Goal: Transaction & Acquisition: Purchase product/service

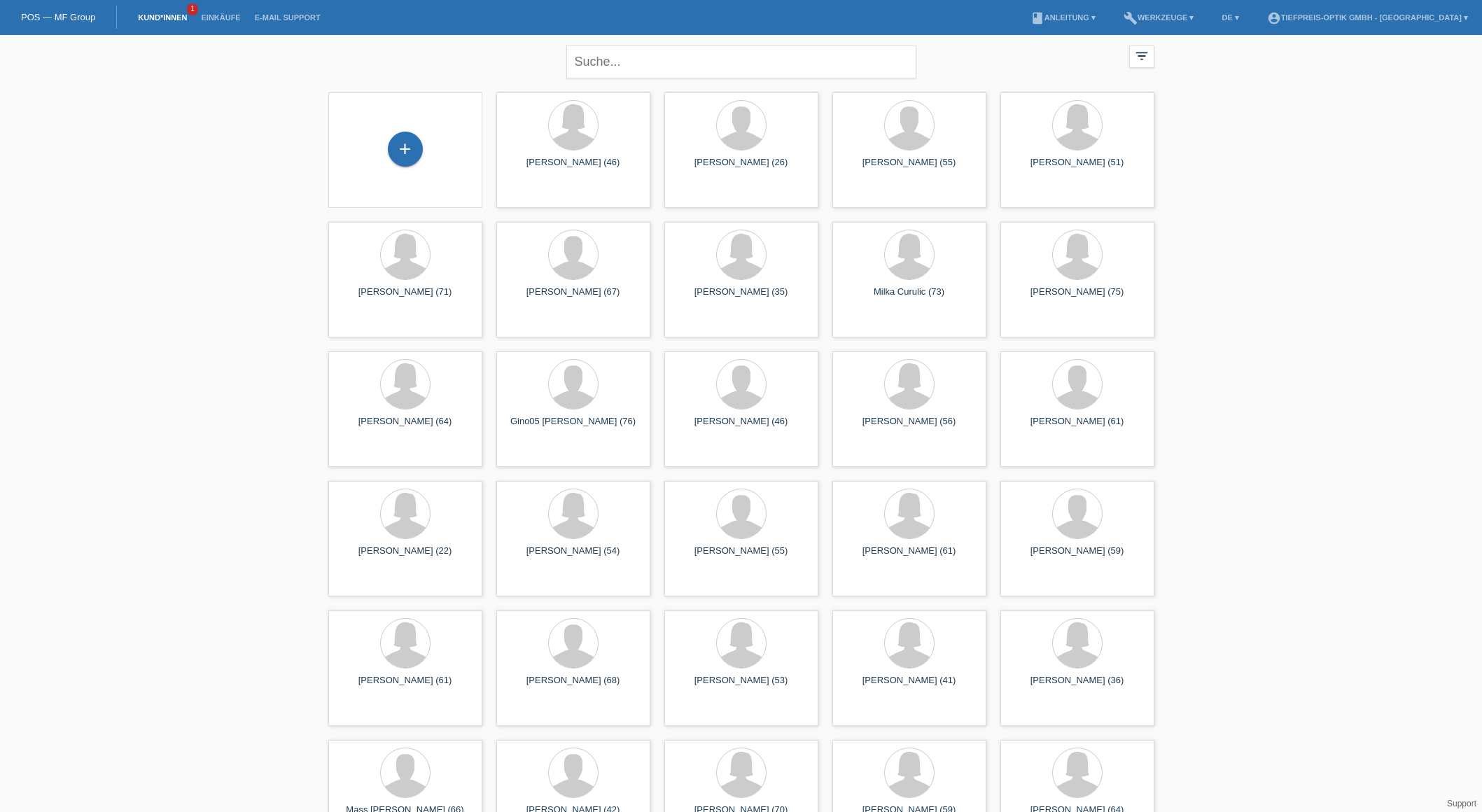
click at [162, 13] on link "Kund*innen" at bounding box center [163, 18] width 63 height 8
click at [162, 18] on link "Kund*innen" at bounding box center [163, 18] width 63 height 8
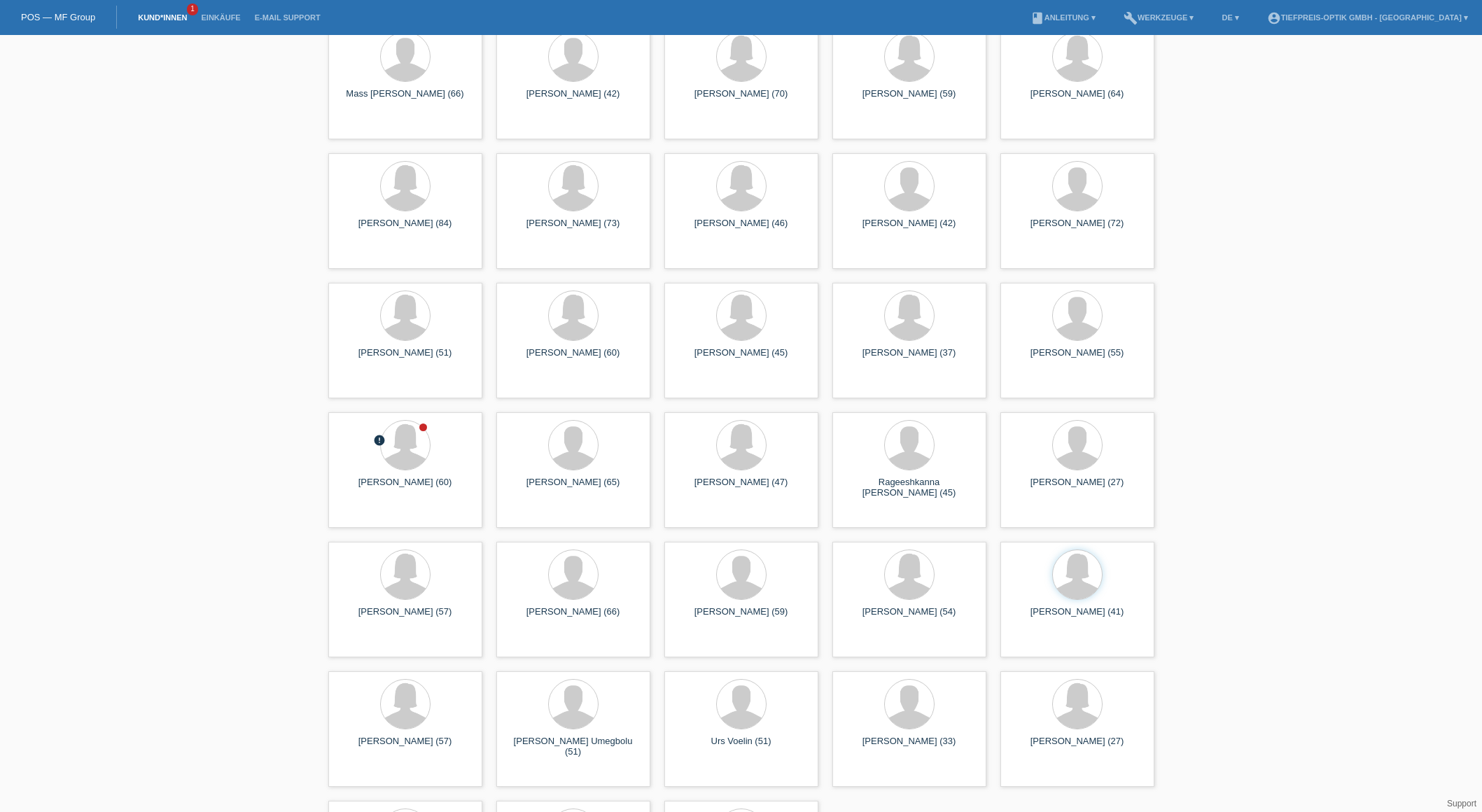
scroll to position [716, 1]
click at [377, 493] on div "Alicia Roque-Dalag (60)" at bounding box center [405, 488] width 132 height 23
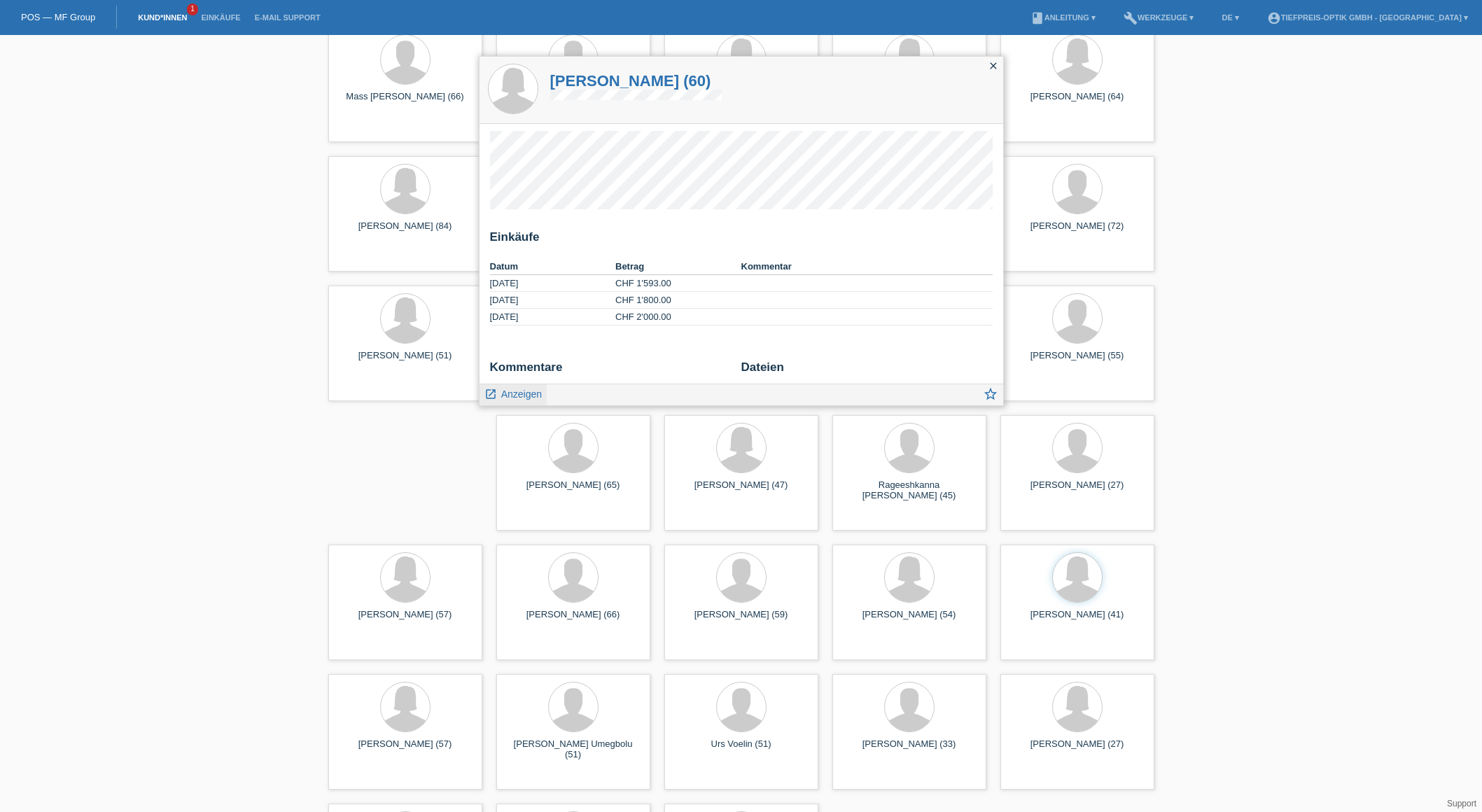
click at [513, 393] on span "Anzeigen" at bounding box center [521, 393] width 41 height 11
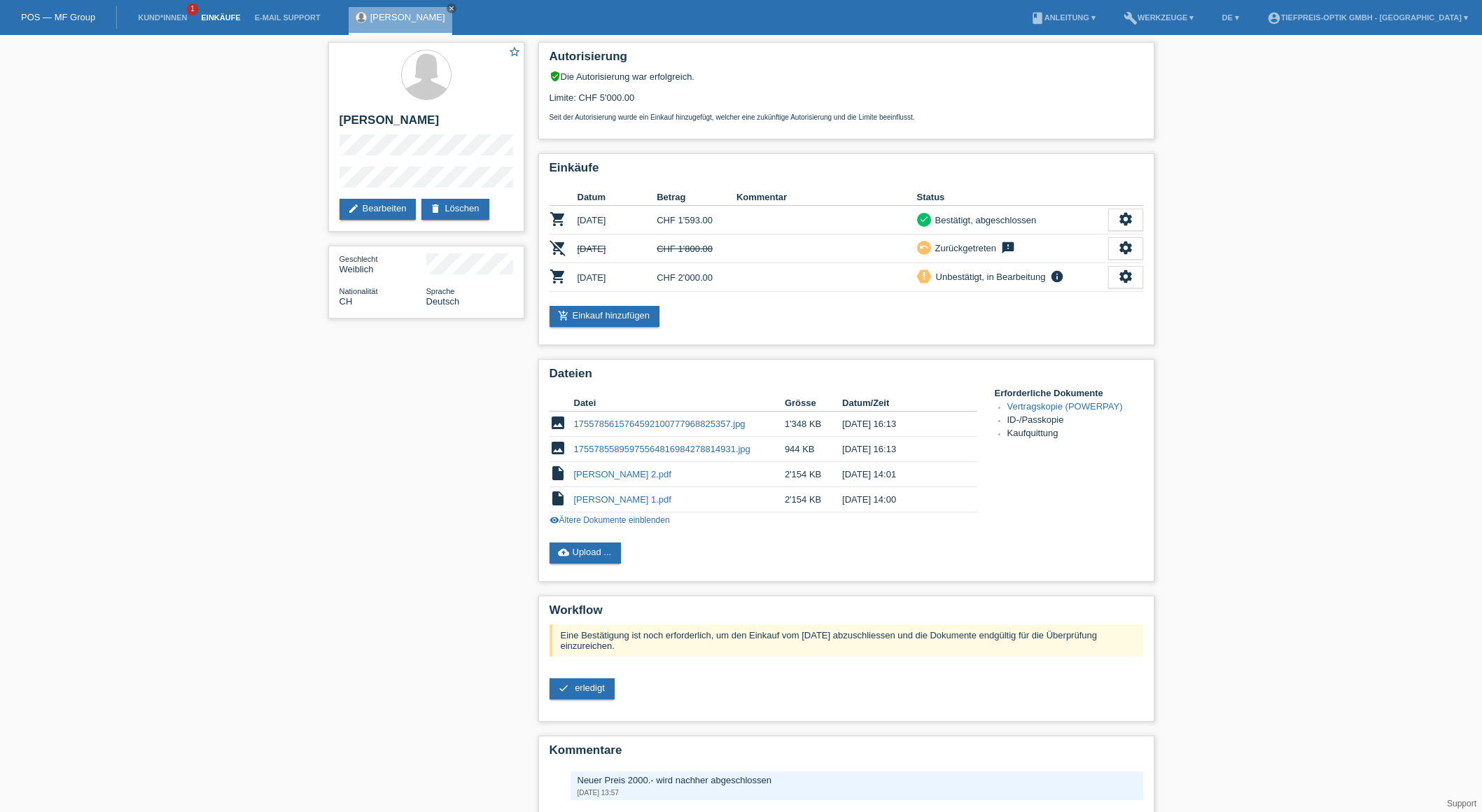
click at [219, 18] on link "Einkäufe" at bounding box center [220, 18] width 53 height 8
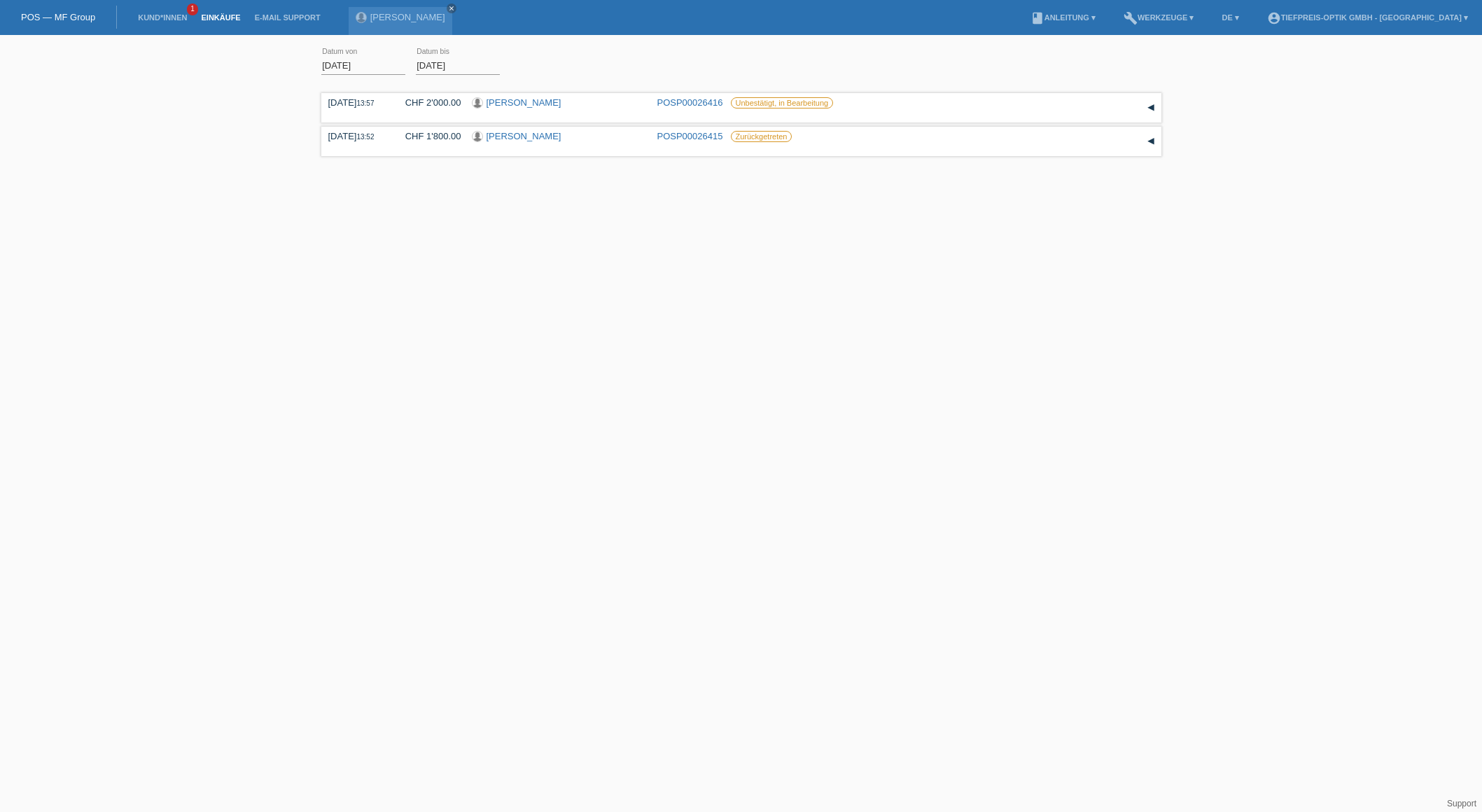
scroll to position [0, 1]
click at [639, 109] on div "[PERSON_NAME]" at bounding box center [560, 104] width 175 height 13
click at [163, 16] on link "Kund*innen" at bounding box center [163, 18] width 63 height 8
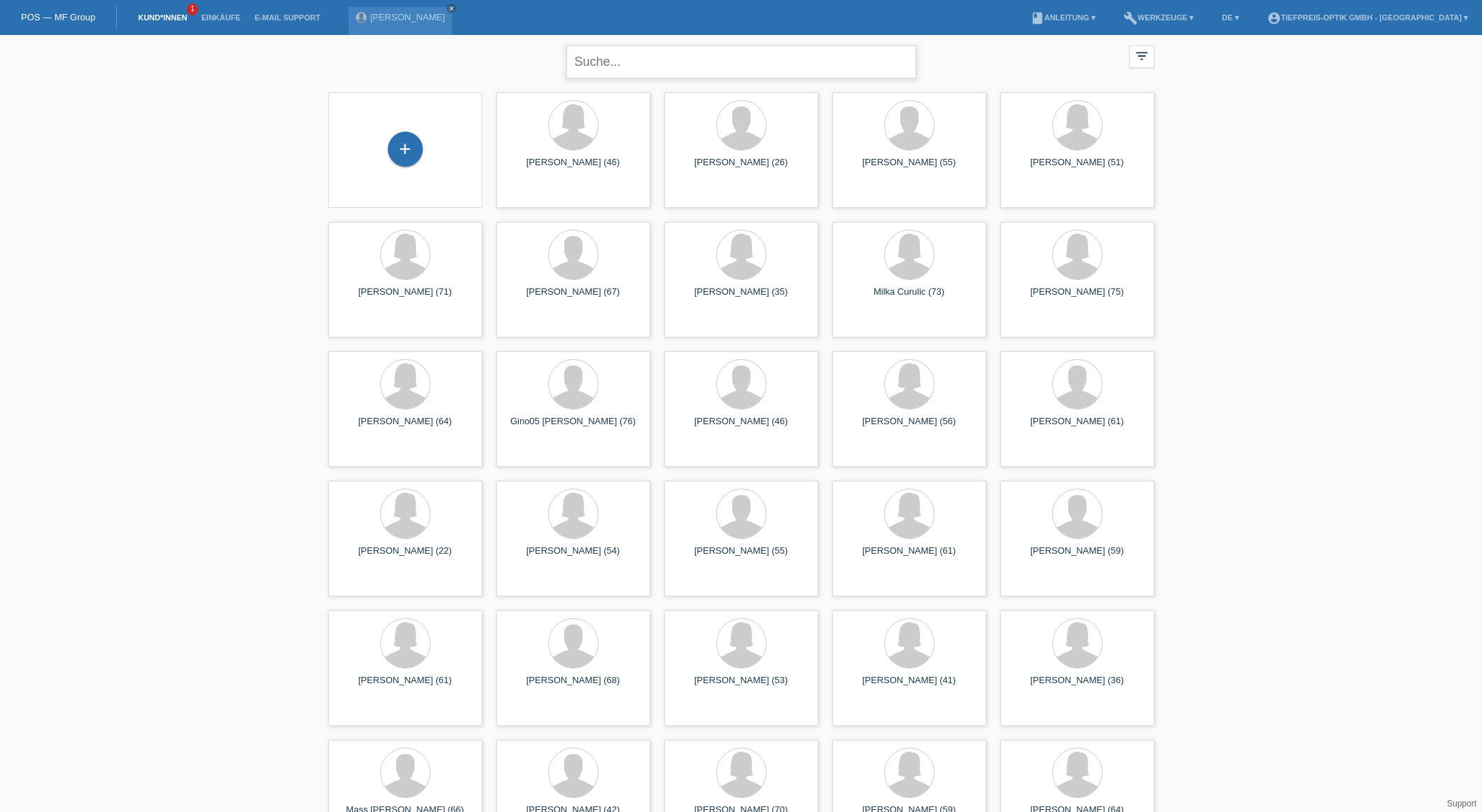
click at [618, 62] on input "text" at bounding box center [741, 62] width 350 height 33
type input "Seeh"
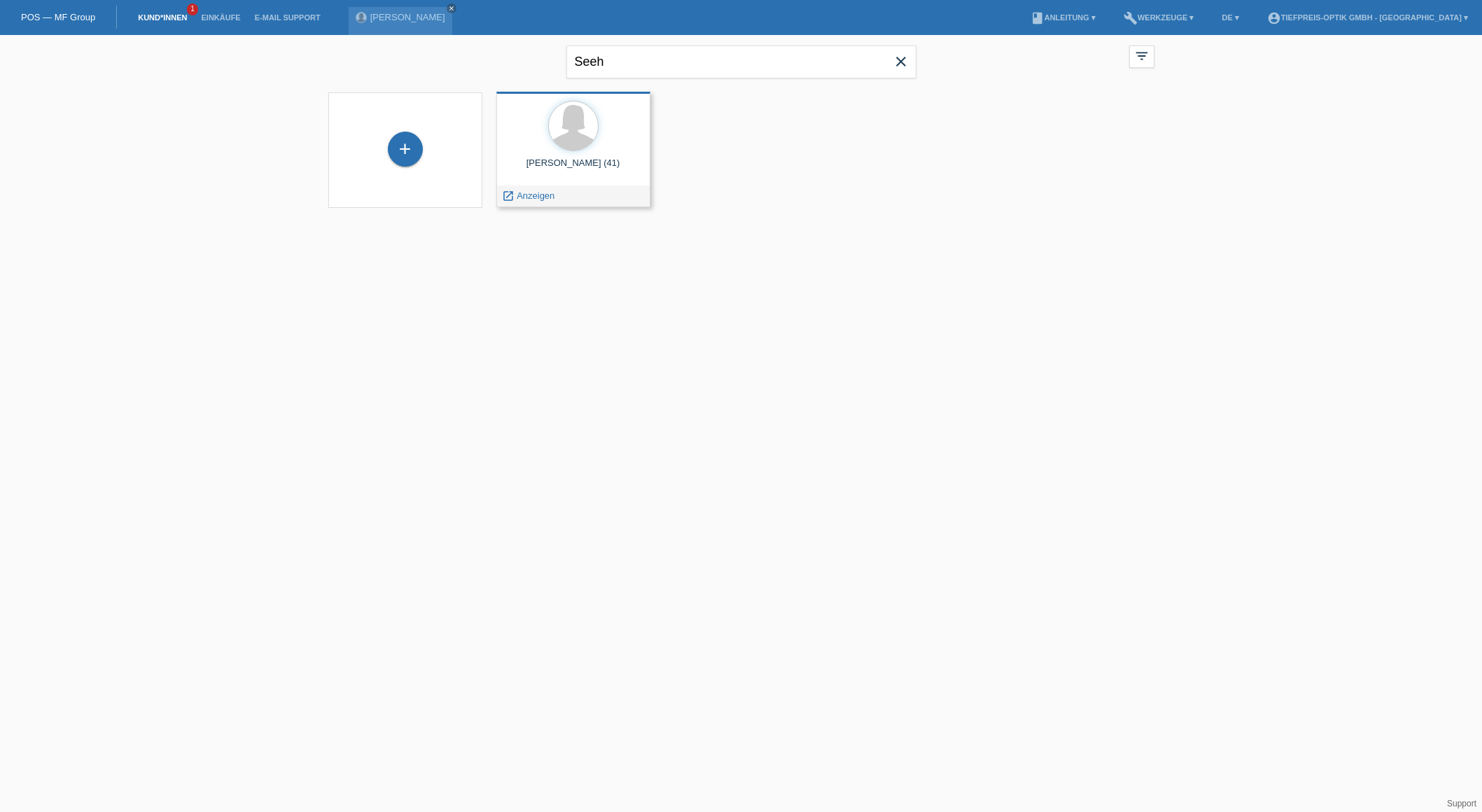
click at [545, 173] on div "Melpomeni Seeh (41)" at bounding box center [573, 168] width 132 height 23
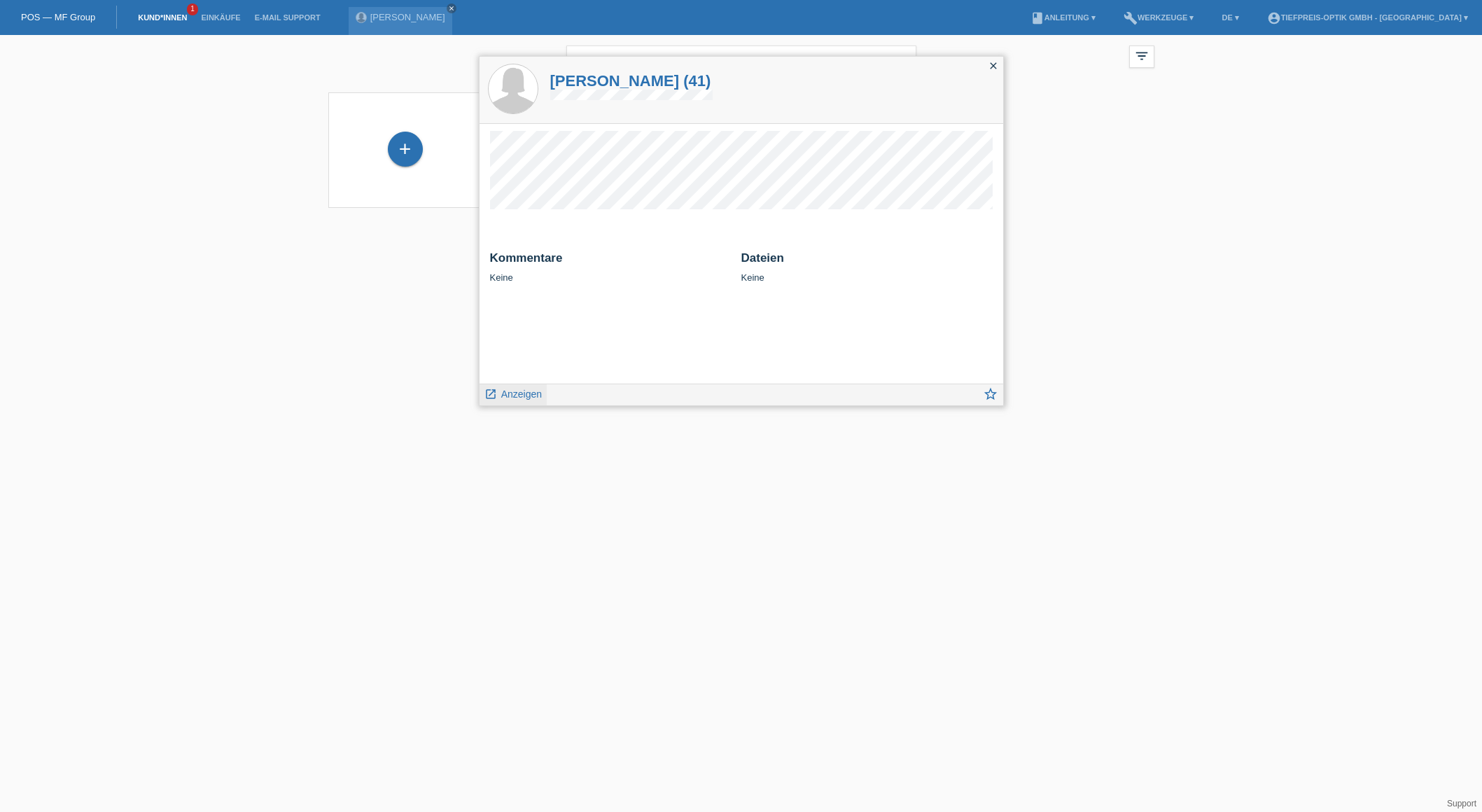
click at [520, 397] on span "Anzeigen" at bounding box center [521, 393] width 41 height 11
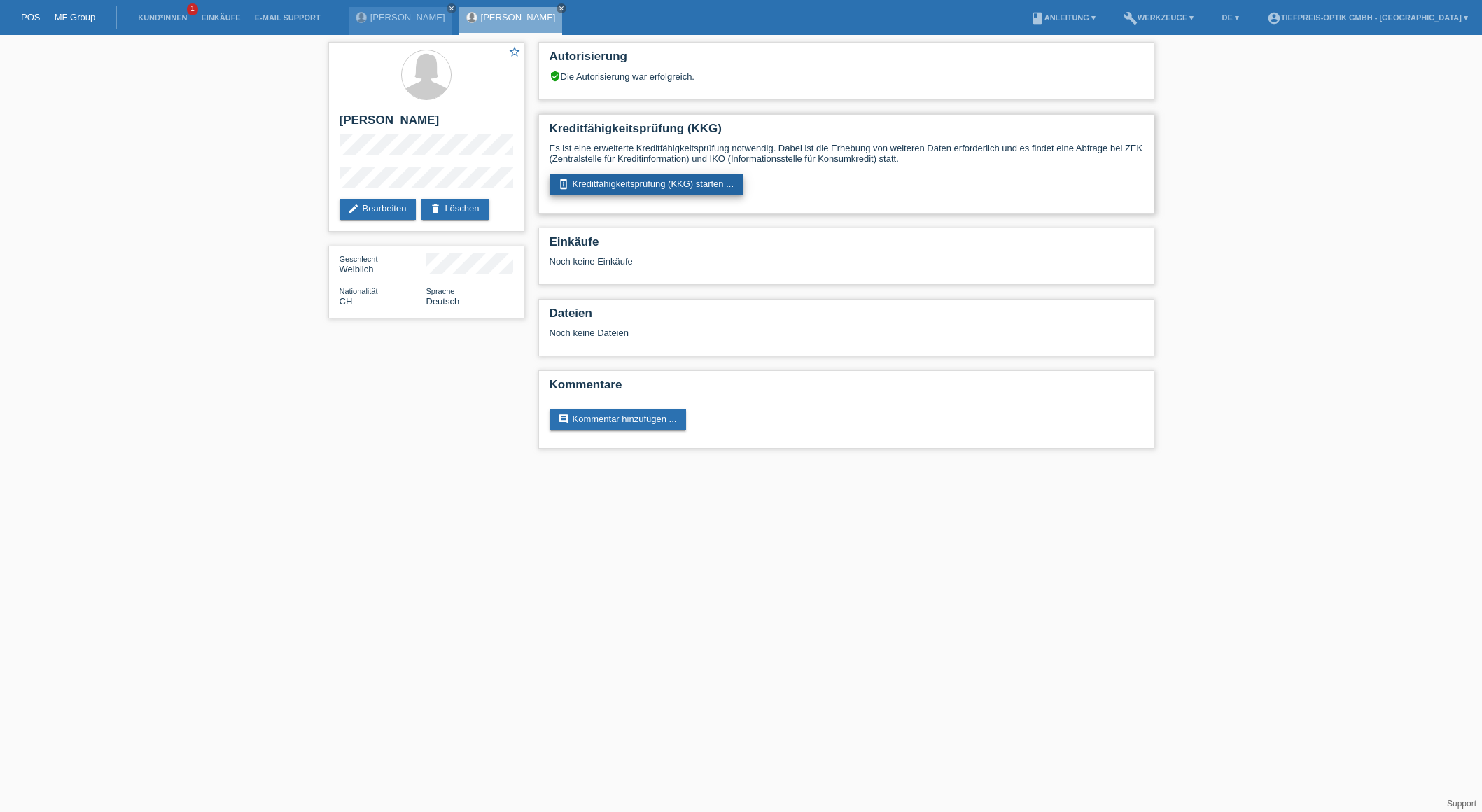
click at [620, 184] on link "perm_device_information Kreditfähigkeitsprüfung (KKG) starten ..." at bounding box center [646, 184] width 194 height 21
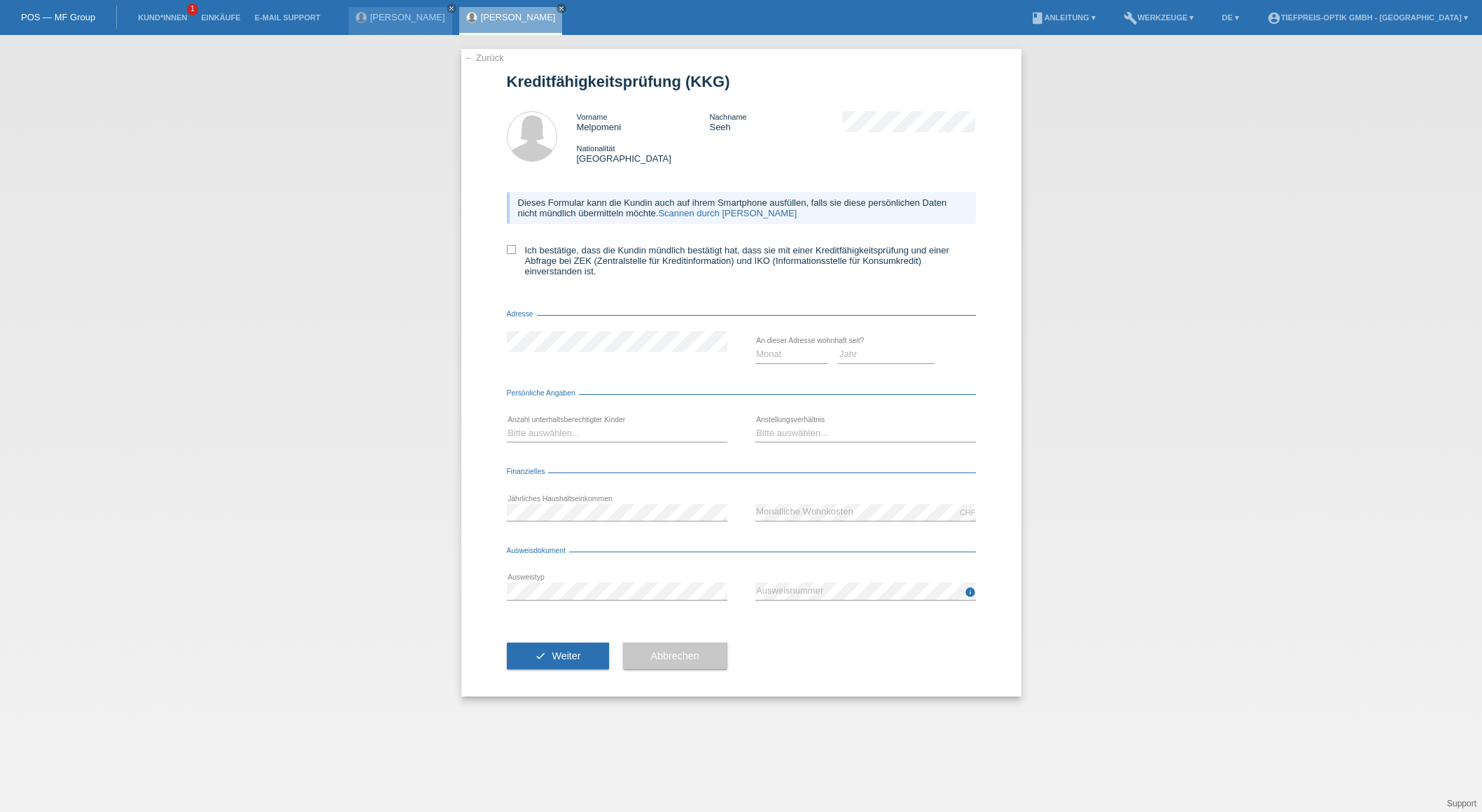
scroll to position [0, 1]
click at [514, 251] on icon at bounding box center [511, 249] width 9 height 9
click at [514, 251] on input "Ich bestätige, dass die Kundin mündlich bestätigt hat, dass sie mit einer Kredi…" at bounding box center [511, 249] width 9 height 9
checkbox input "true"
select select "02"
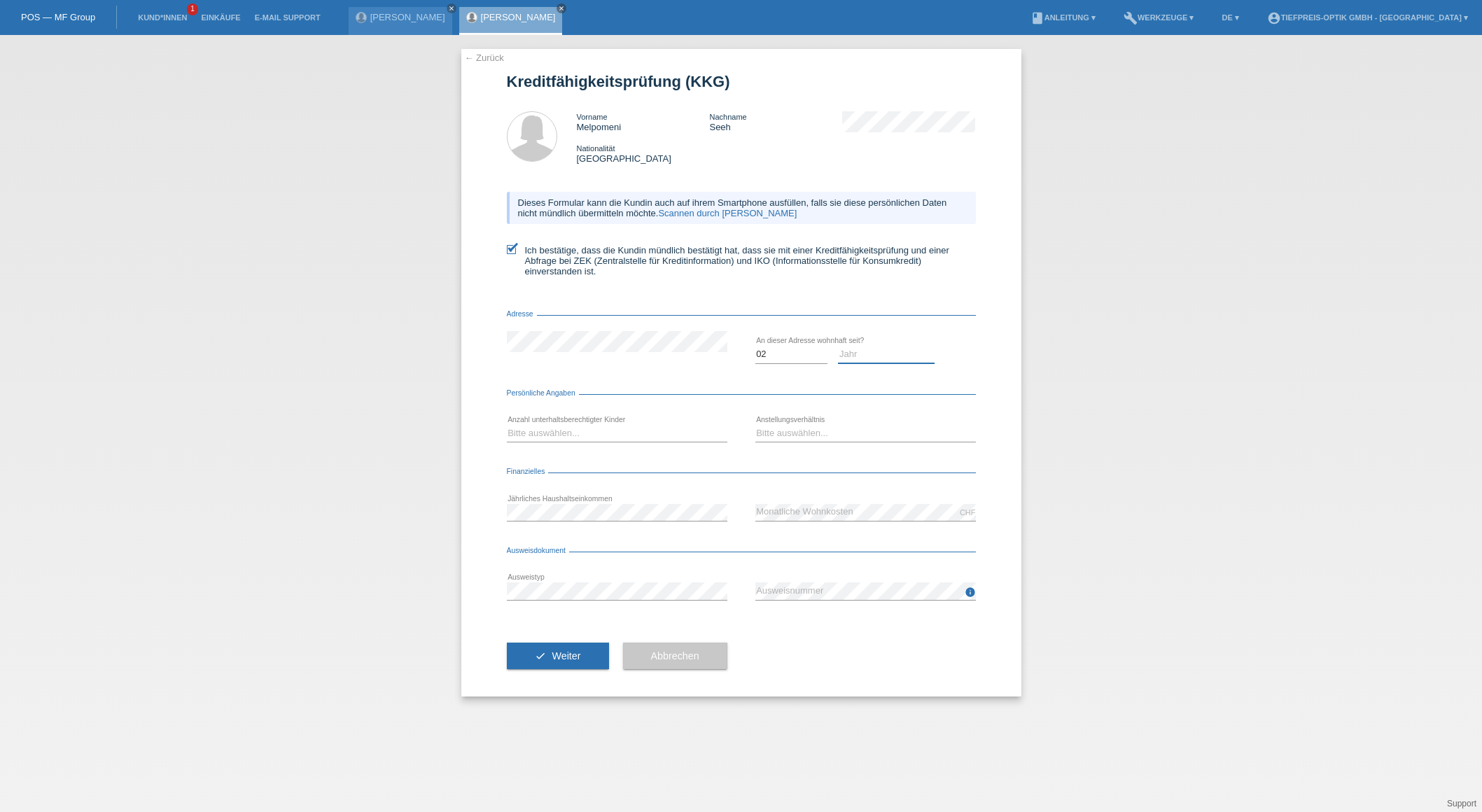
select select "2025"
select select "2"
select select "UNLIMITED"
select select "02"
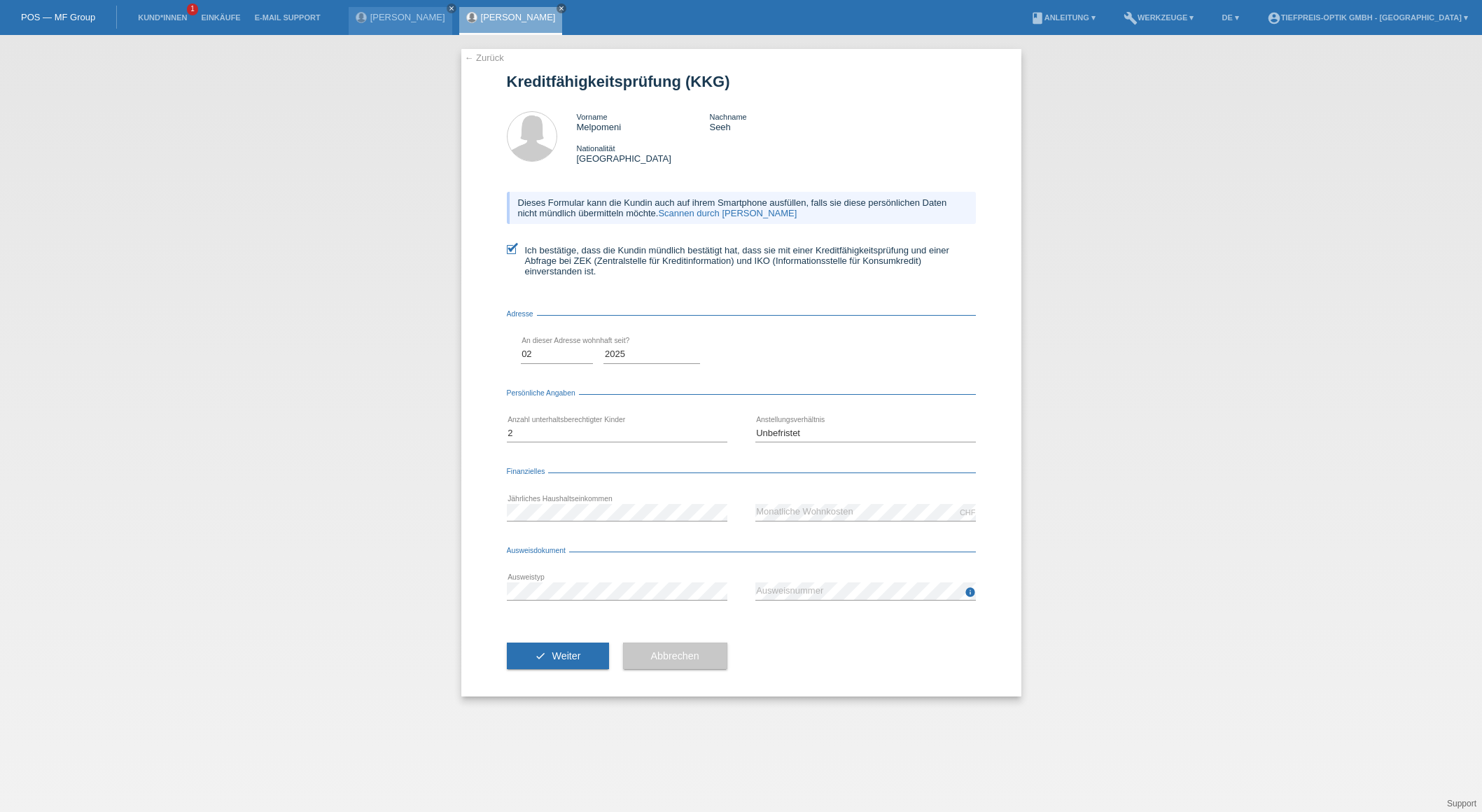
select select "2025"
select select "2"
select select "UNLIMITED"
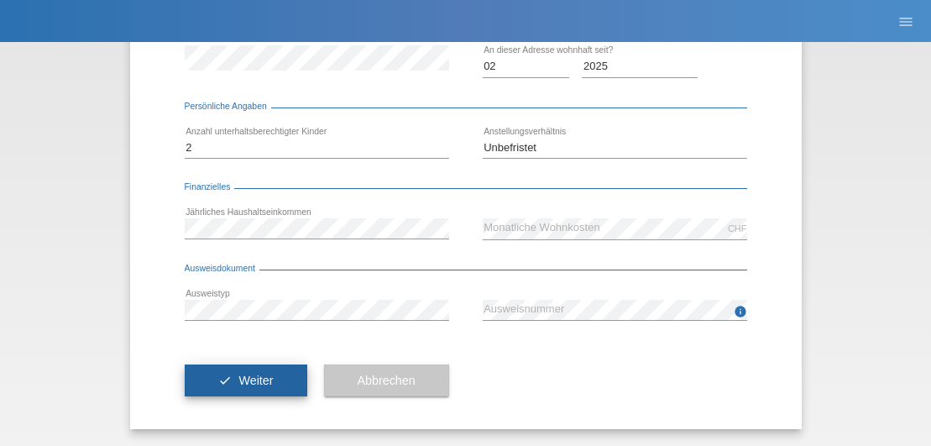
click at [216, 374] on button "check Weiter" at bounding box center [246, 380] width 123 height 32
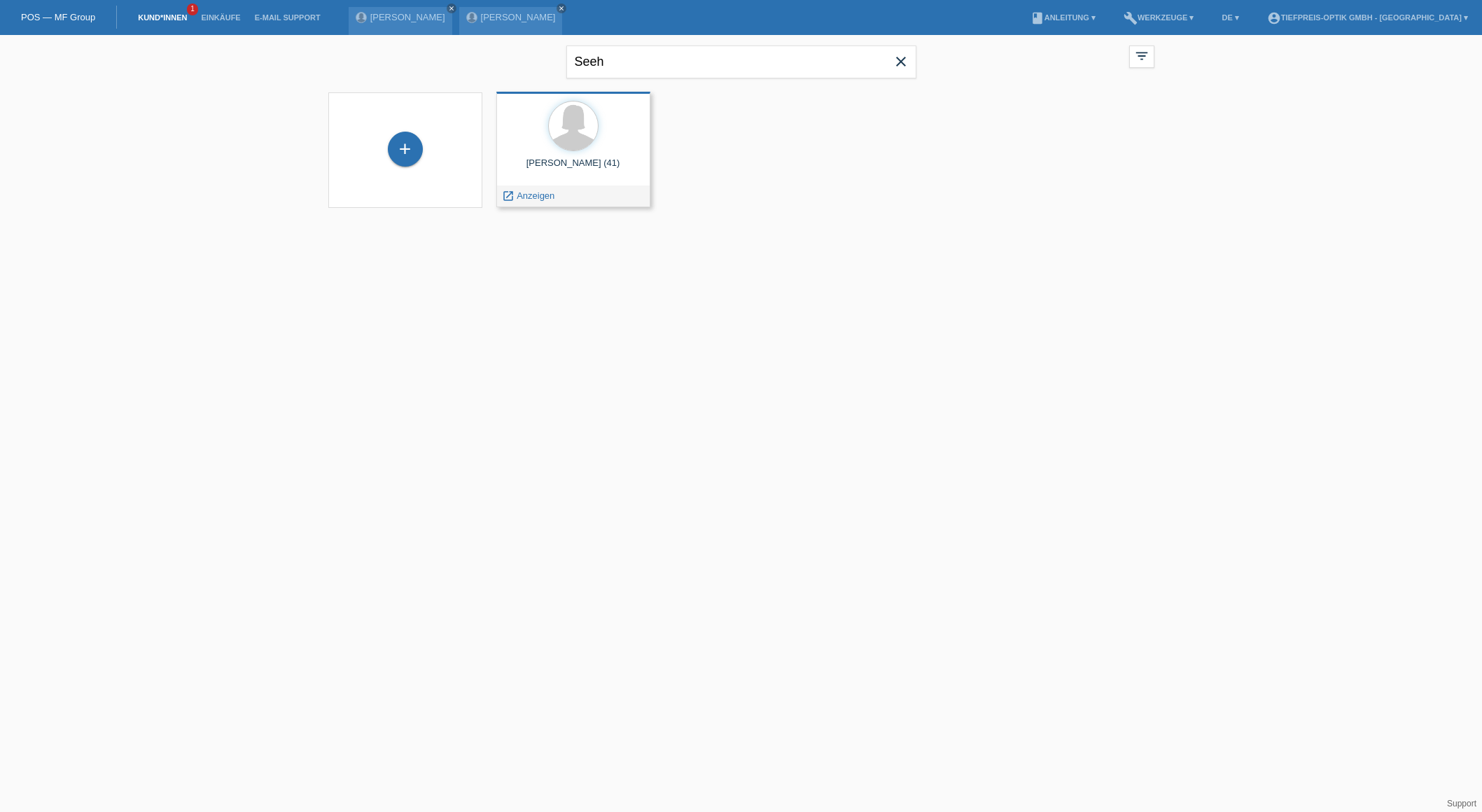
click at [545, 168] on div "[PERSON_NAME] (41)" at bounding box center [573, 168] width 132 height 23
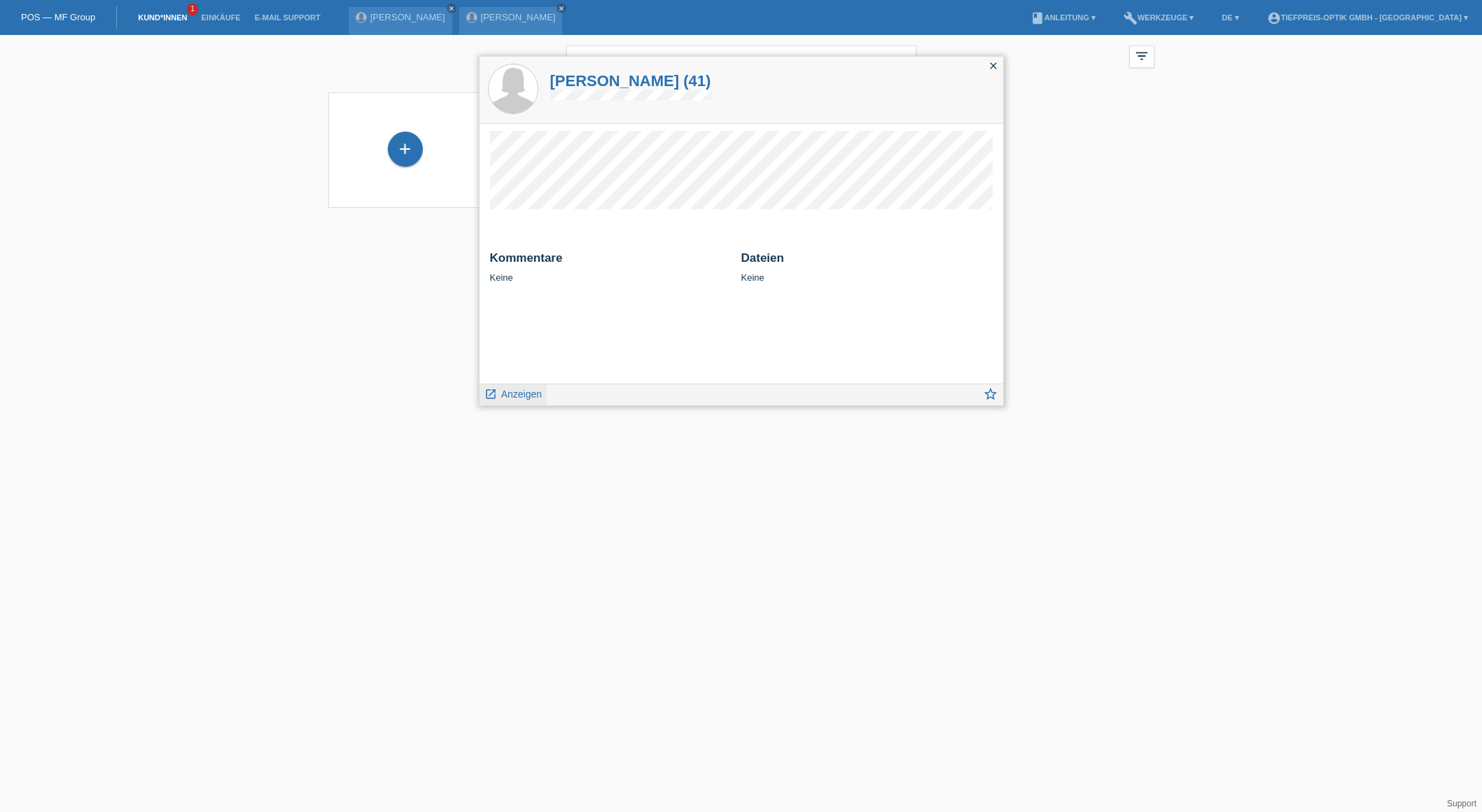
click at [510, 391] on span "Anzeigen" at bounding box center [521, 393] width 41 height 11
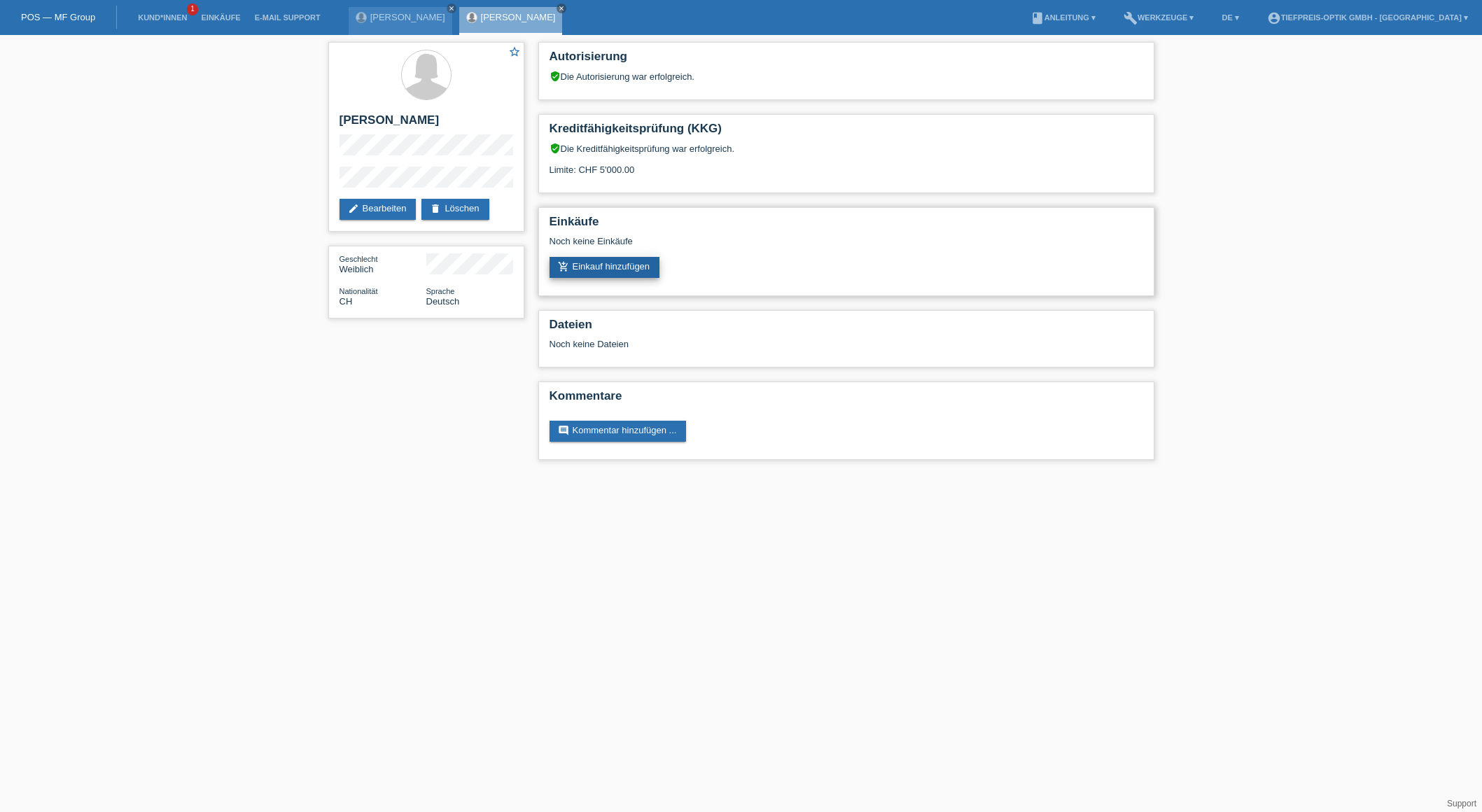
click at [606, 268] on link "add_shopping_cart Einkauf hinzufügen" at bounding box center [605, 267] width 111 height 21
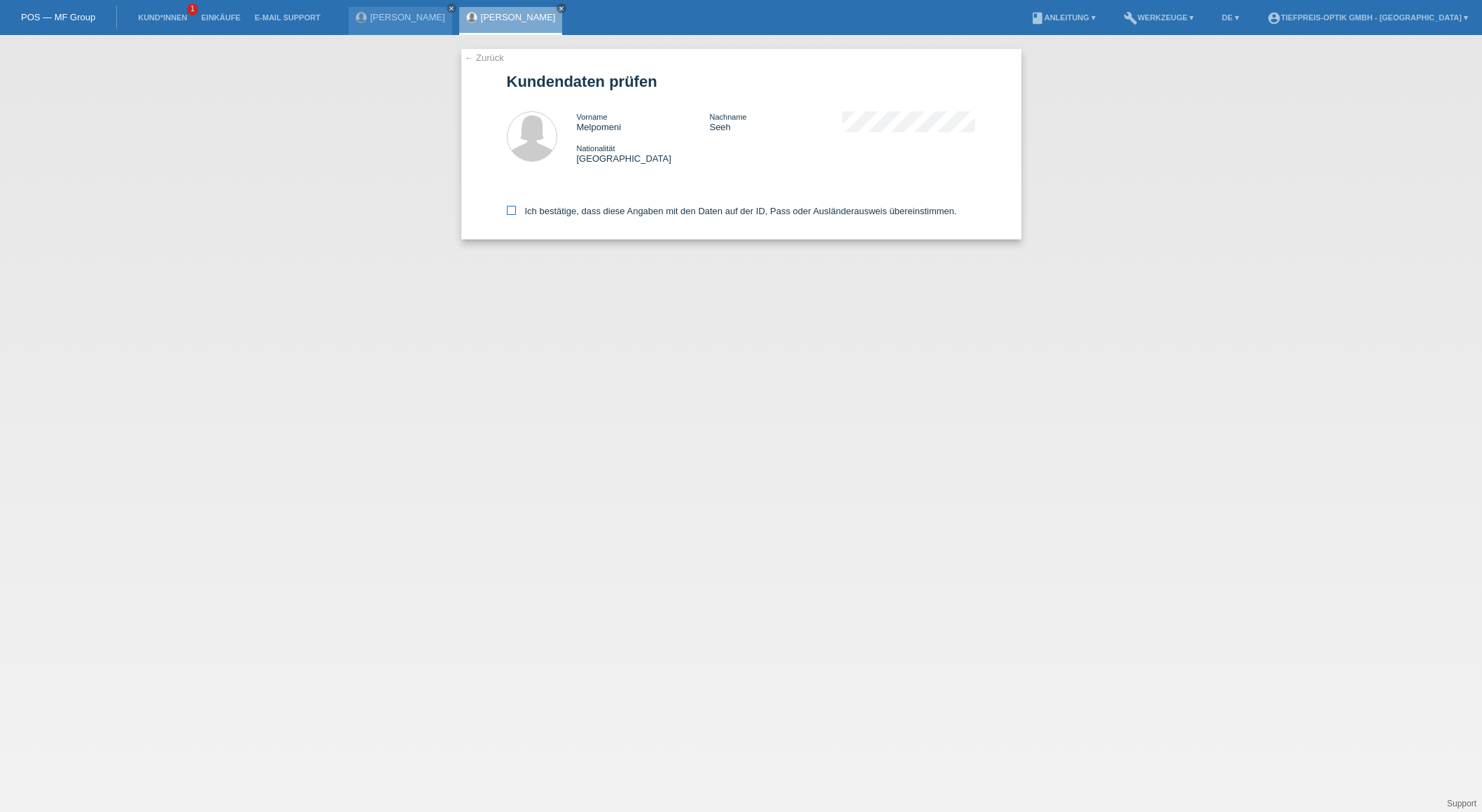
click at [511, 211] on icon at bounding box center [511, 210] width 9 height 9
click at [511, 211] on input "Ich bestätige, dass diese Angaben mit den Daten auf der ID, Pass oder Ausländer…" at bounding box center [511, 210] width 9 height 9
checkbox input "true"
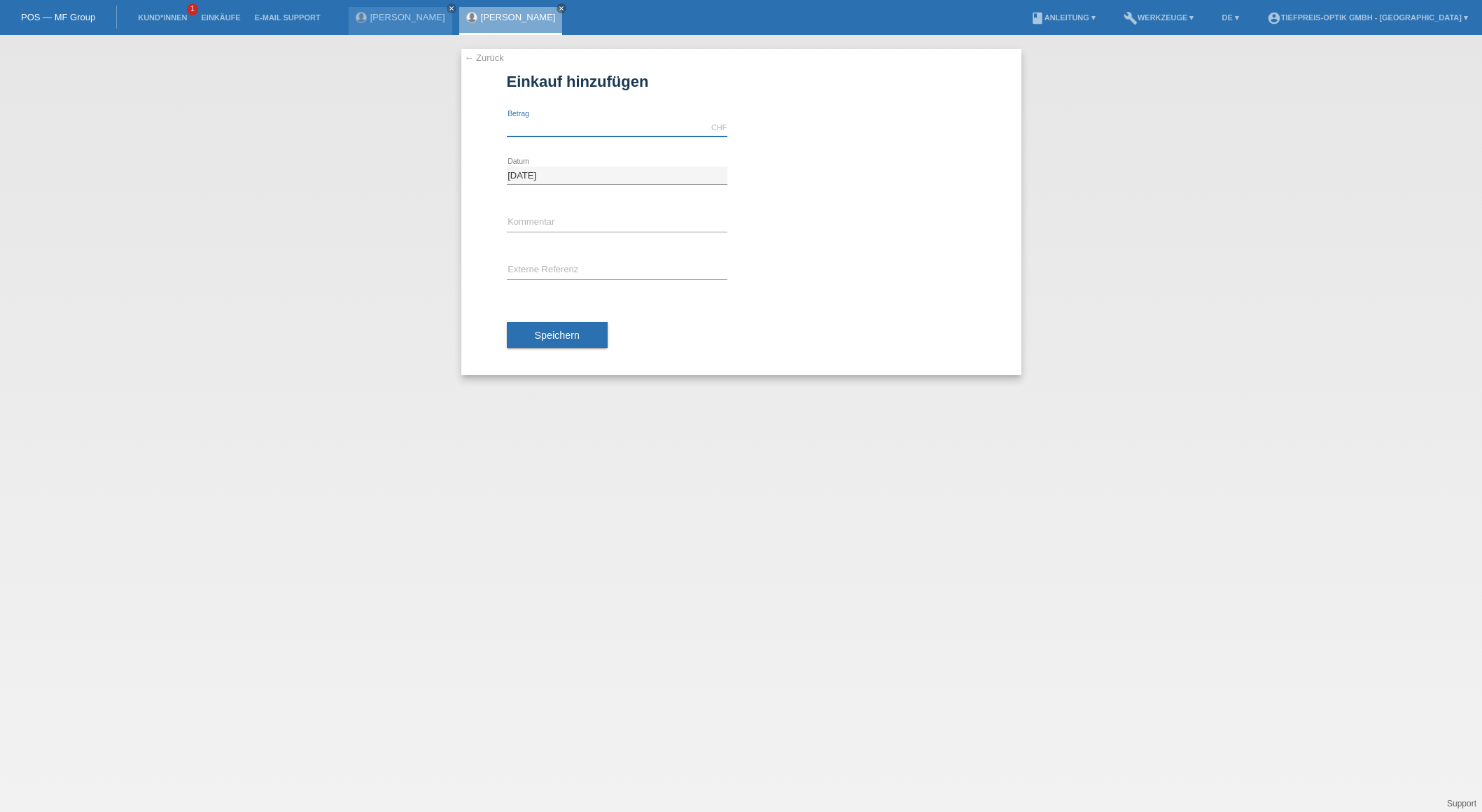
click at [552, 130] on input "text" at bounding box center [617, 128] width 220 height 18
type input "1500.00"
click at [550, 339] on span "Speichern" at bounding box center [557, 334] width 45 height 11
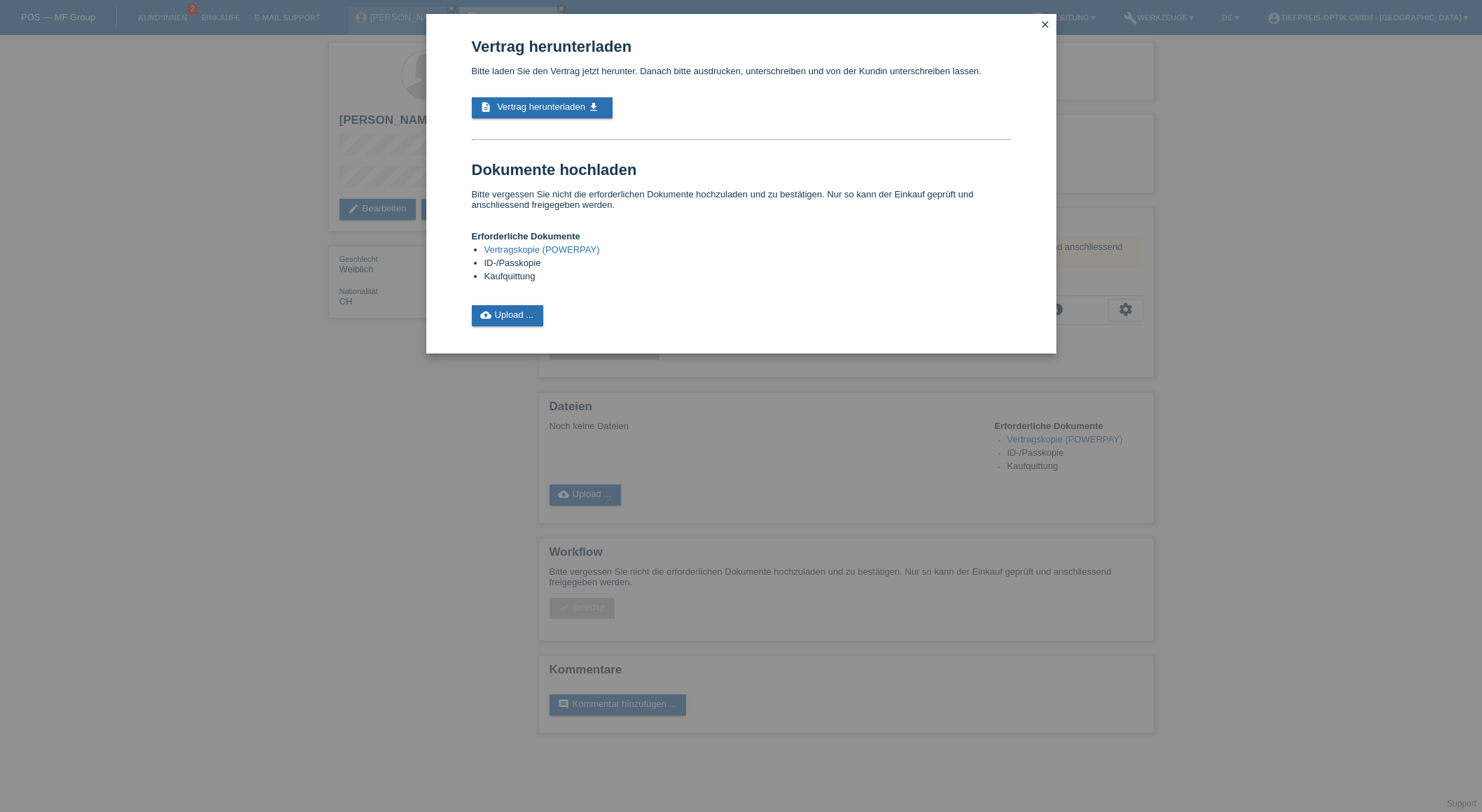
click at [1047, 18] on link "close" at bounding box center [1045, 25] width 18 height 16
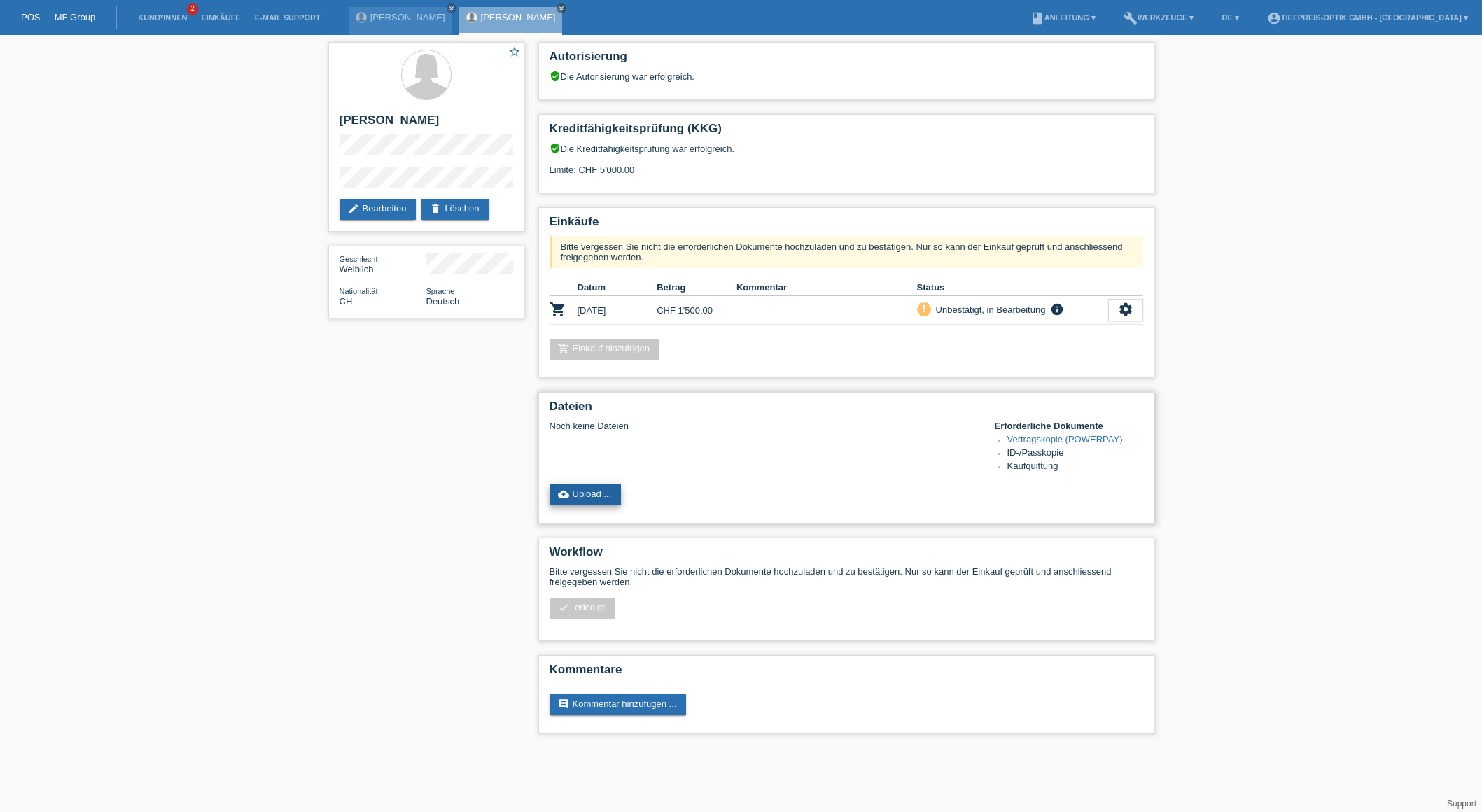
click at [590, 493] on link "cloud_upload Upload ..." at bounding box center [585, 494] width 72 height 21
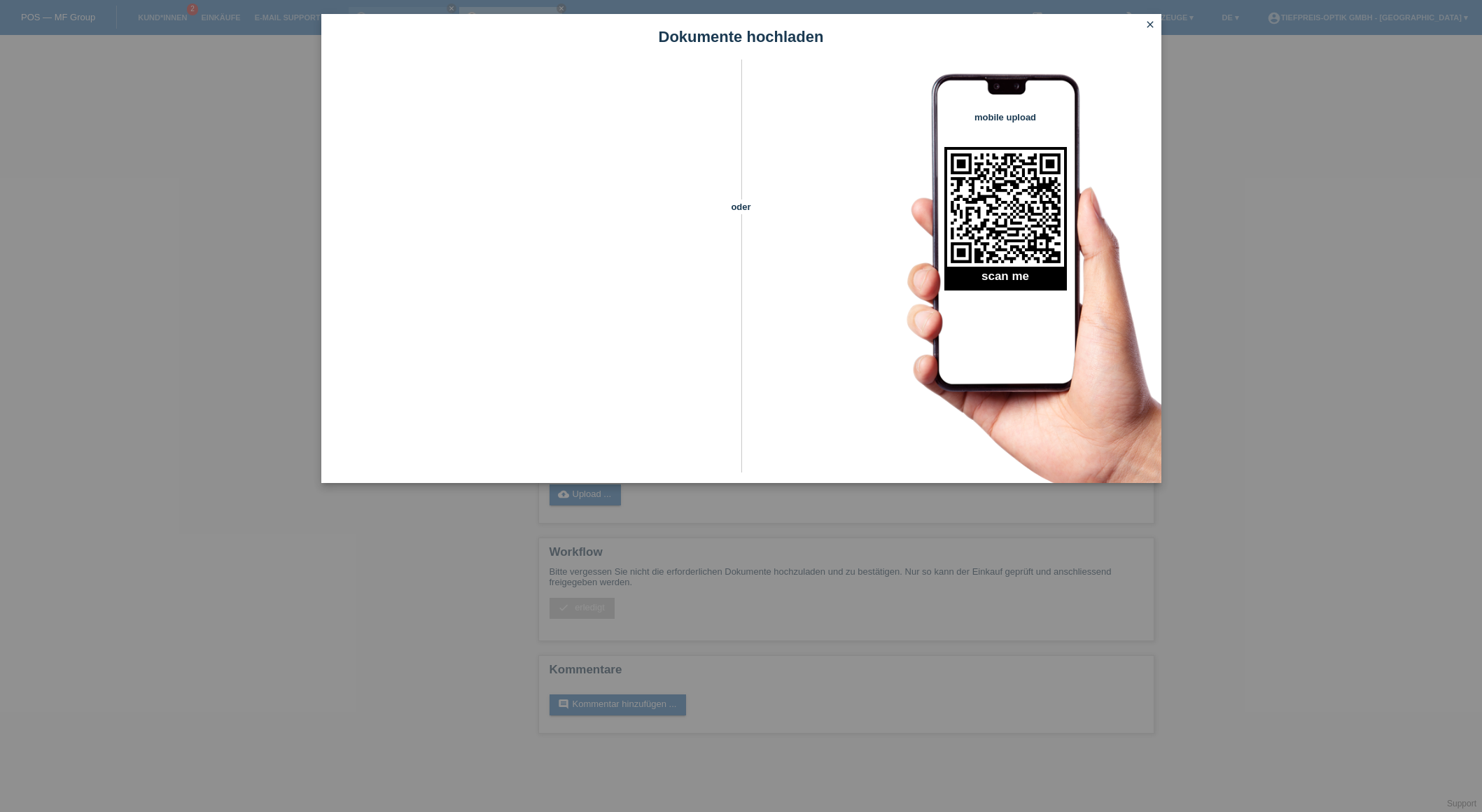
click at [446, 529] on div "Dokumente hochladen oder mobile upload scan me close" at bounding box center [741, 406] width 1482 height 812
click at [1148, 27] on icon "close" at bounding box center [1149, 24] width 11 height 11
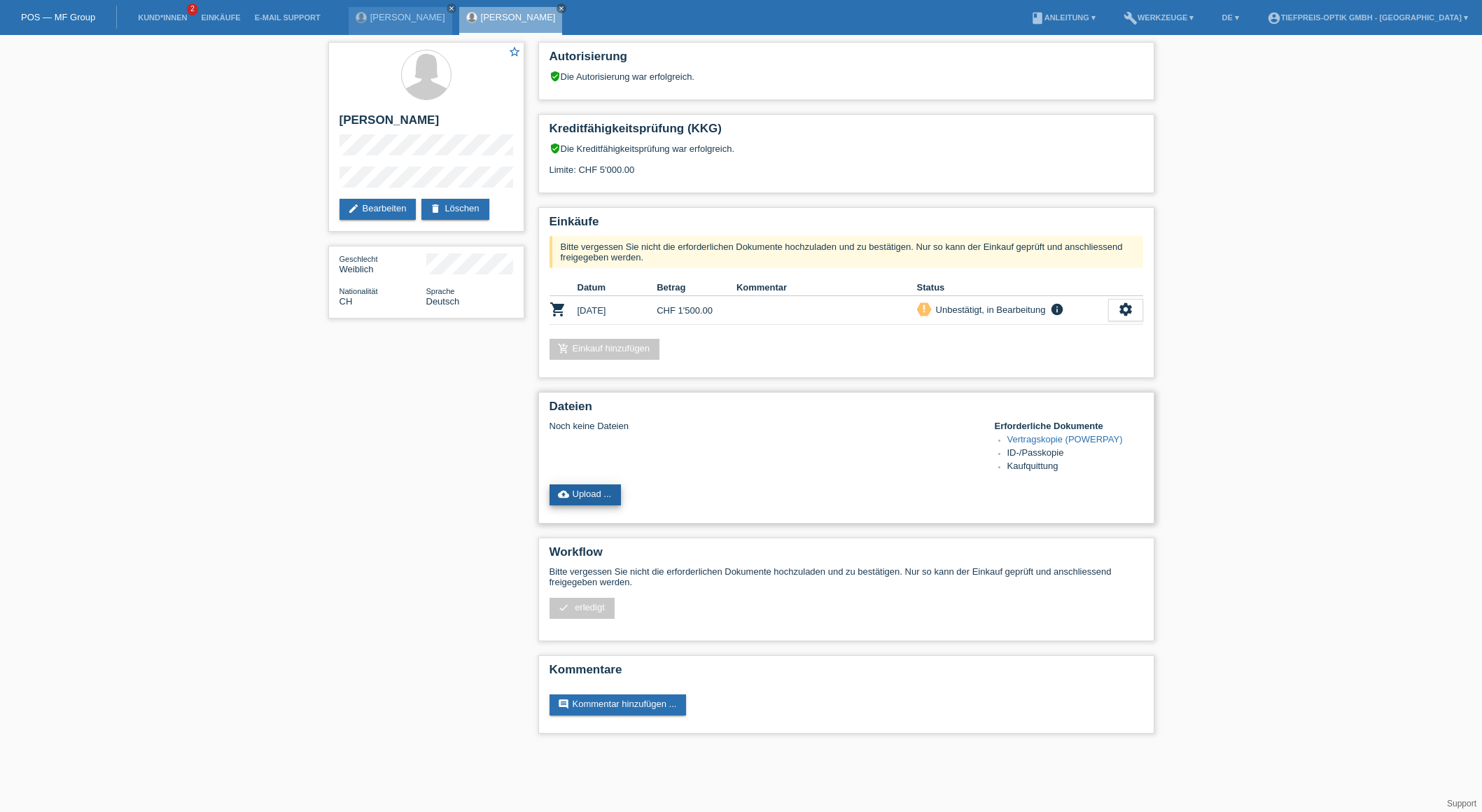
click at [615, 499] on link "cloud_upload Upload ..." at bounding box center [585, 494] width 72 height 21
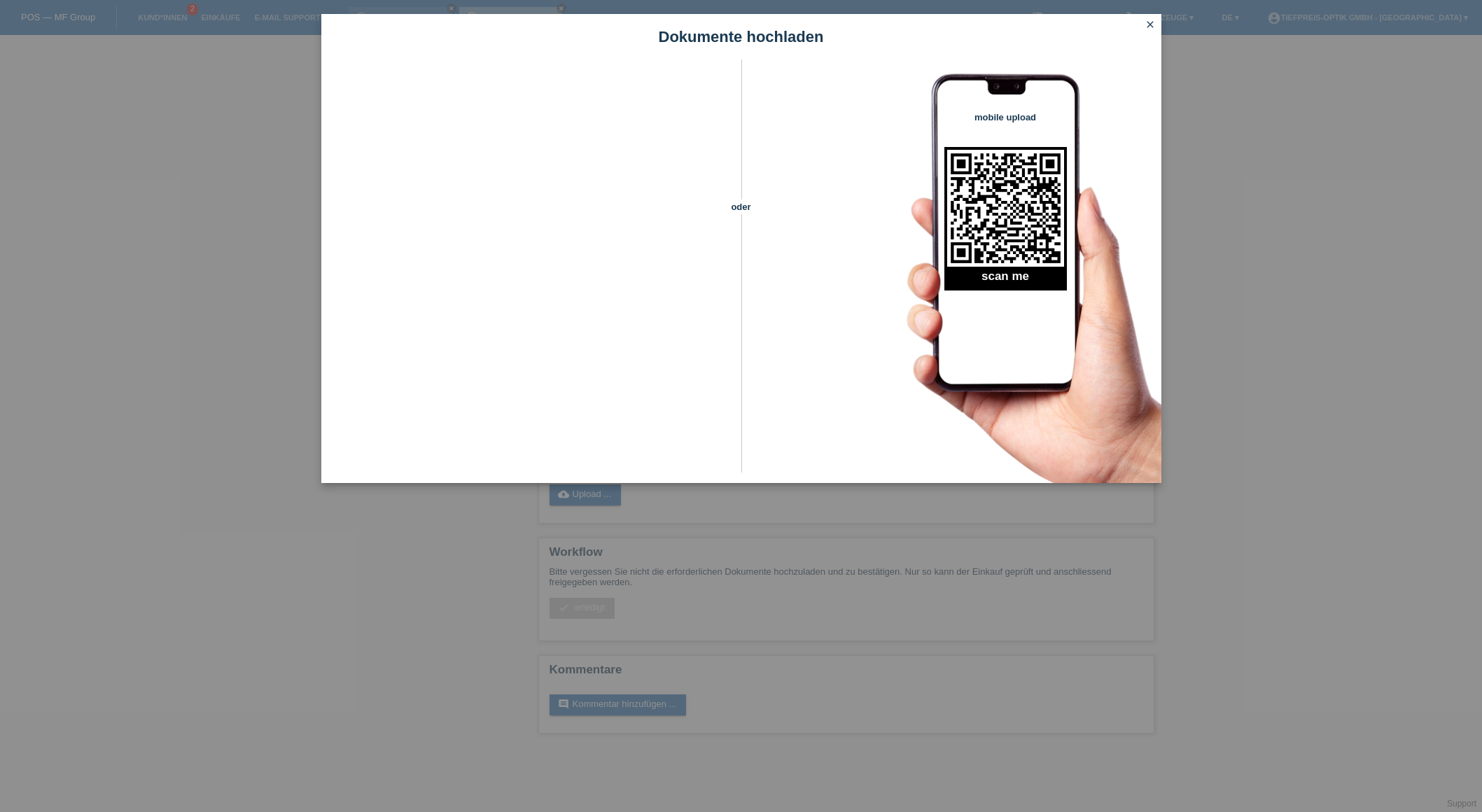
click at [1151, 23] on icon "close" at bounding box center [1149, 24] width 11 height 11
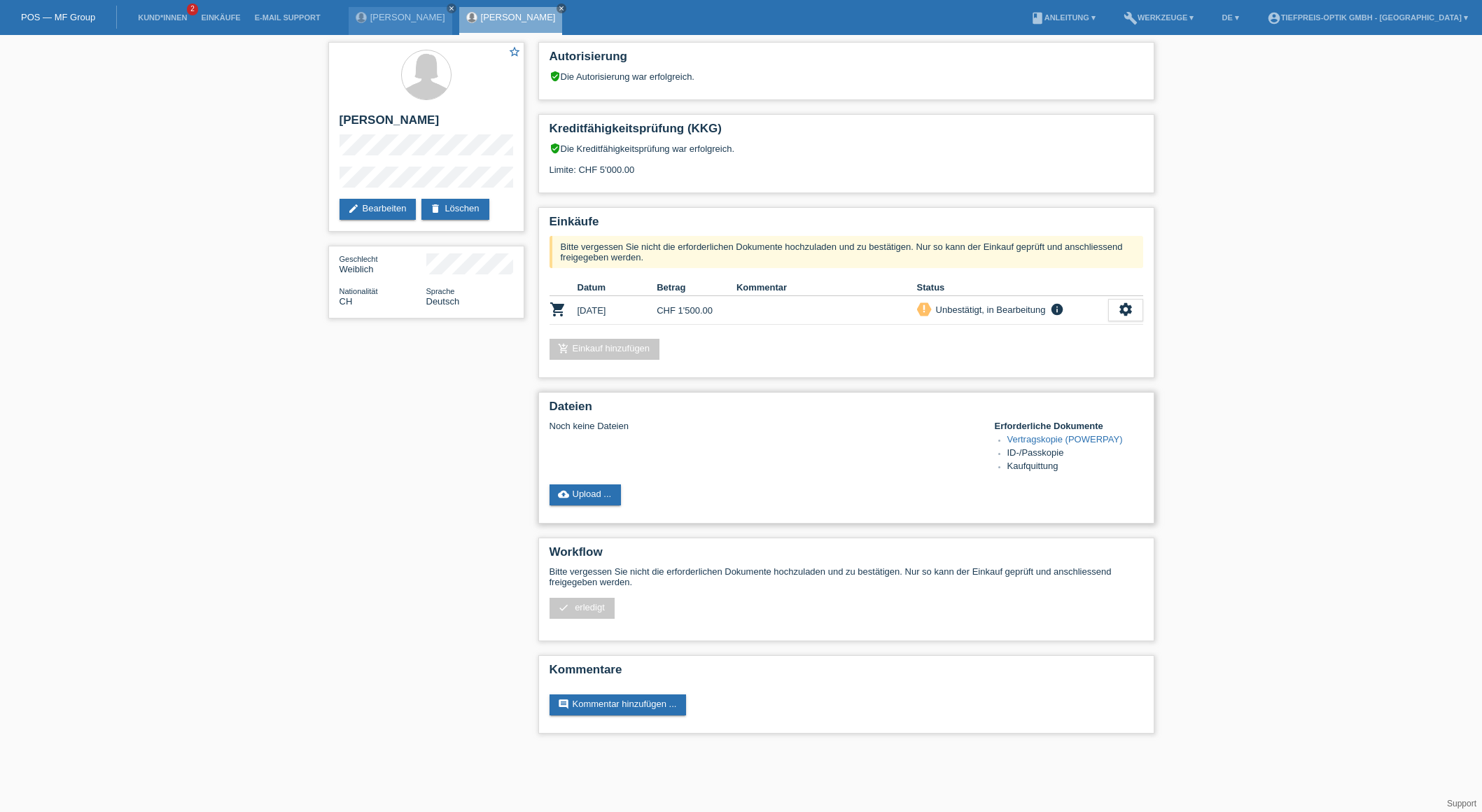
click at [1030, 443] on link "Vertragskopie (POWERPAY)" at bounding box center [1065, 439] width 115 height 11
